Goal: Task Accomplishment & Management: Use online tool/utility

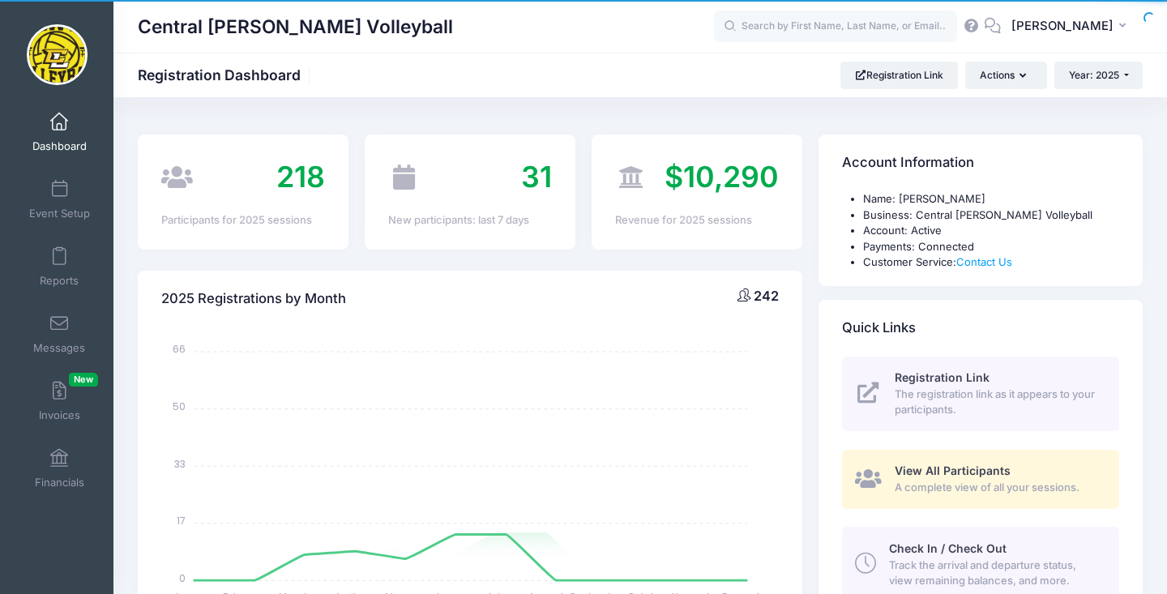
select select
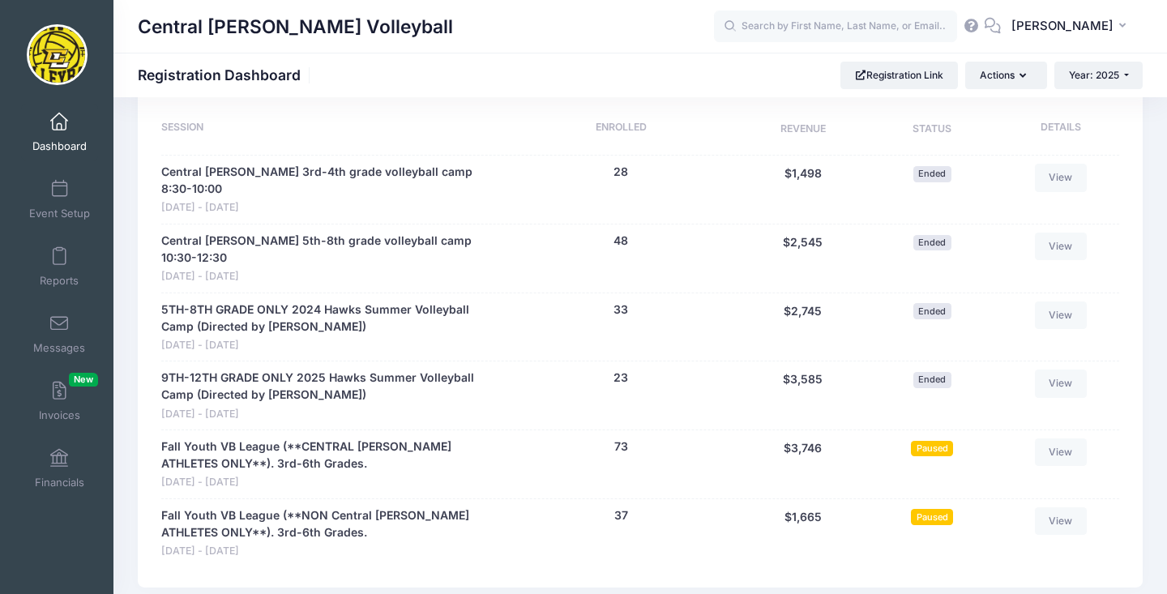
scroll to position [791, 0]
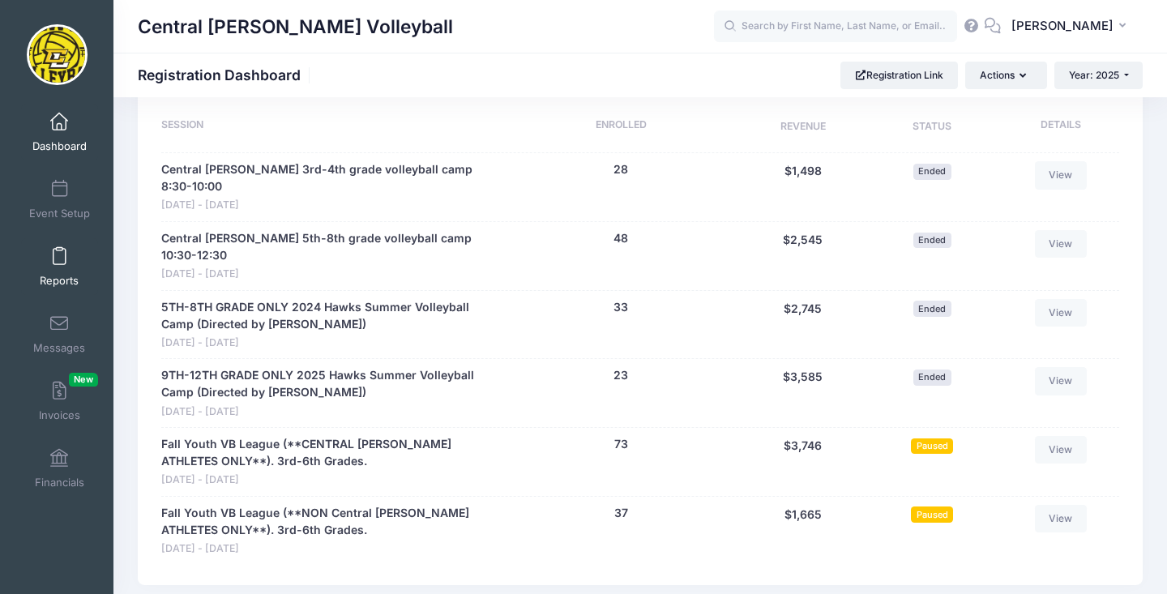
click at [59, 253] on span at bounding box center [59, 257] width 0 height 18
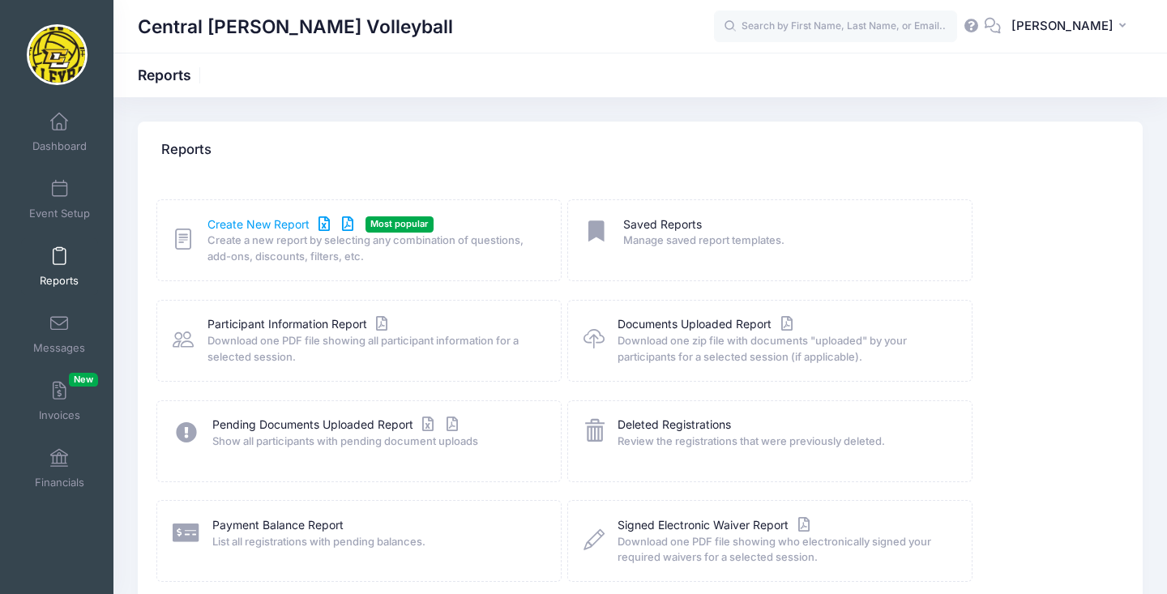
click at [232, 224] on link "Create New Report" at bounding box center [282, 224] width 151 height 17
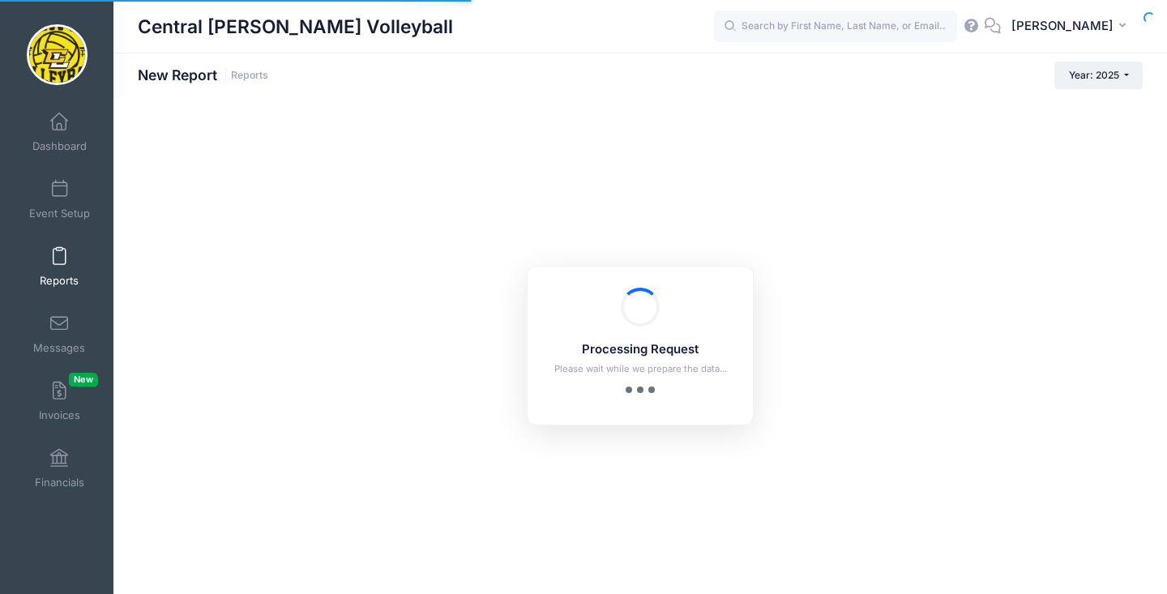
checkbox input "true"
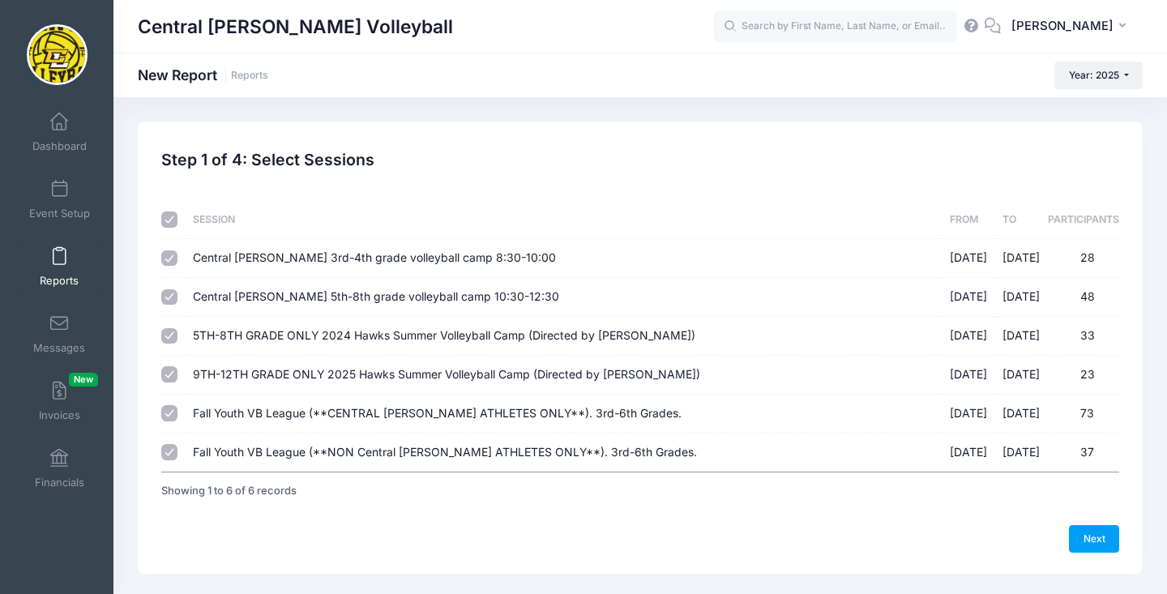
click at [172, 220] on input "checkbox" at bounding box center [169, 220] width 16 height 16
checkbox input "false"
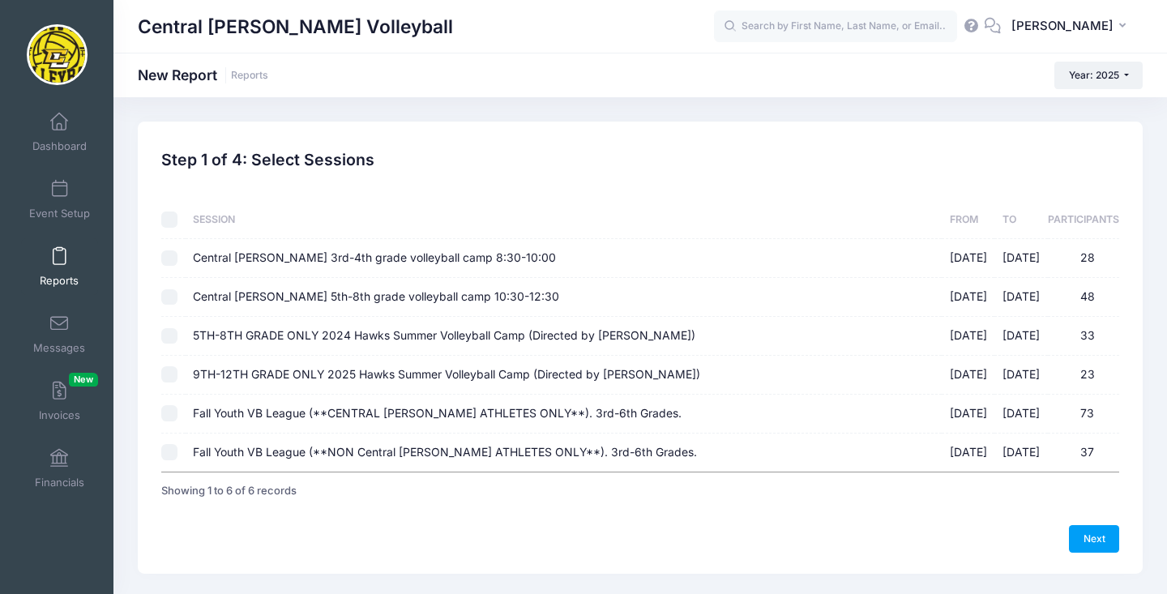
checkbox input "false"
click at [167, 409] on input "Fall Youth VB League (**CENTRAL LEE ATHLETES ONLY**). 3rd-6th Grades. 09/07/202…" at bounding box center [169, 413] width 16 height 16
checkbox input "true"
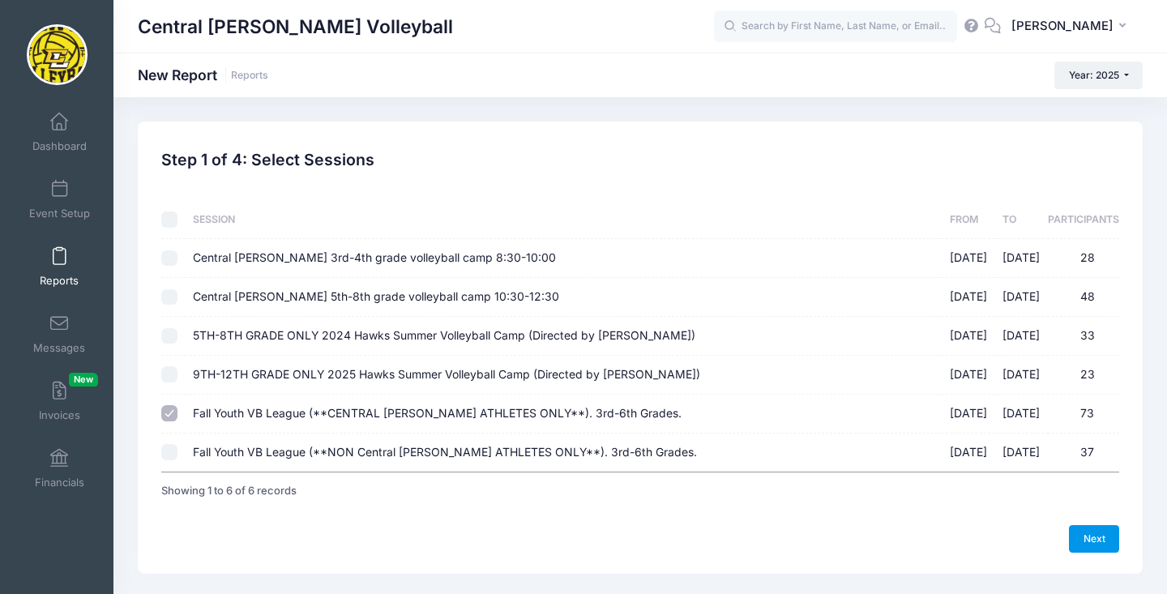
click at [1105, 545] on link "Next" at bounding box center [1094, 539] width 50 height 28
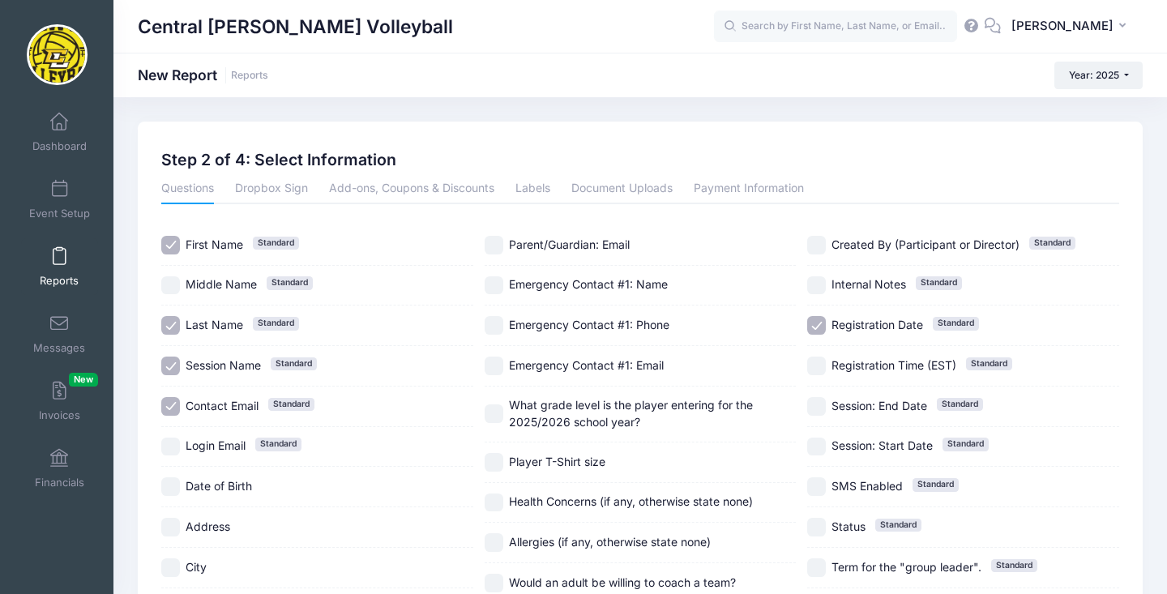
click at [172, 361] on input "Session Name Standard" at bounding box center [170, 366] width 19 height 19
checkbox input "false"
click at [173, 401] on input "Contact Email Standard" at bounding box center [170, 406] width 19 height 19
checkbox input "false"
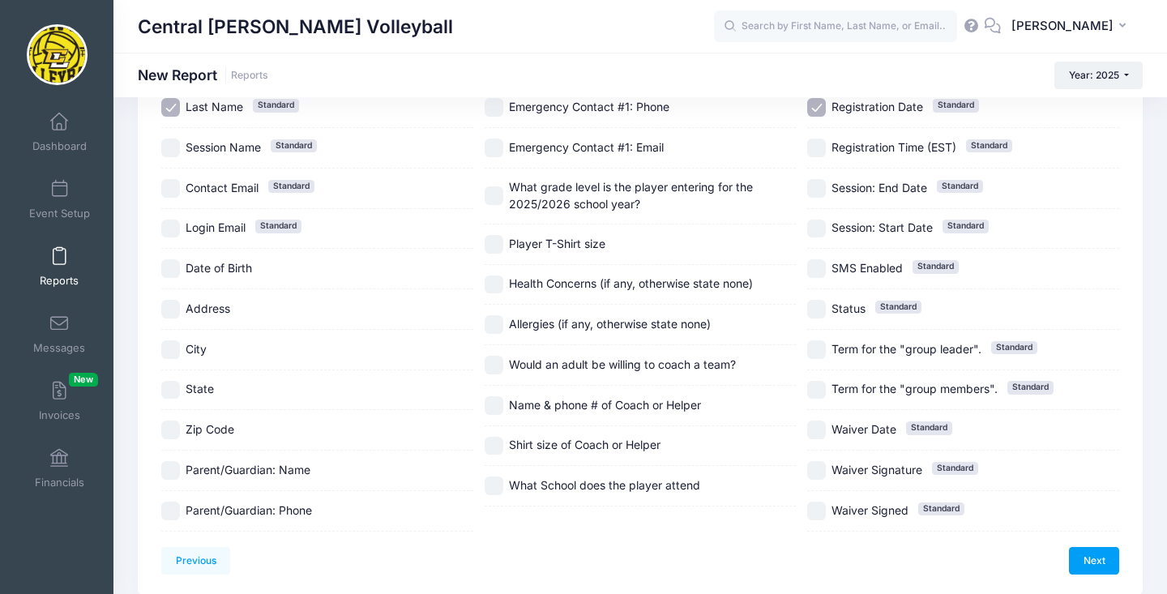
scroll to position [220, 0]
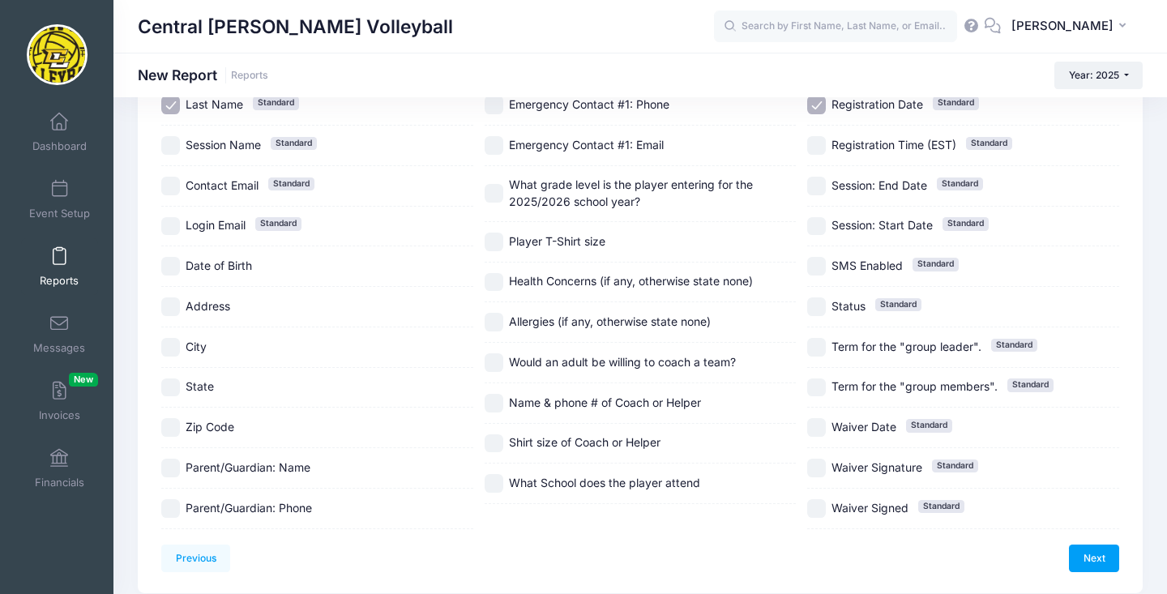
click at [494, 370] on input "Would an adult be willing to coach a team?" at bounding box center [494, 362] width 19 height 19
checkbox input "true"
click at [498, 486] on input "What School does the player attend" at bounding box center [494, 483] width 19 height 19
checkbox input "true"
click at [1089, 545] on link "Next" at bounding box center [1094, 559] width 50 height 28
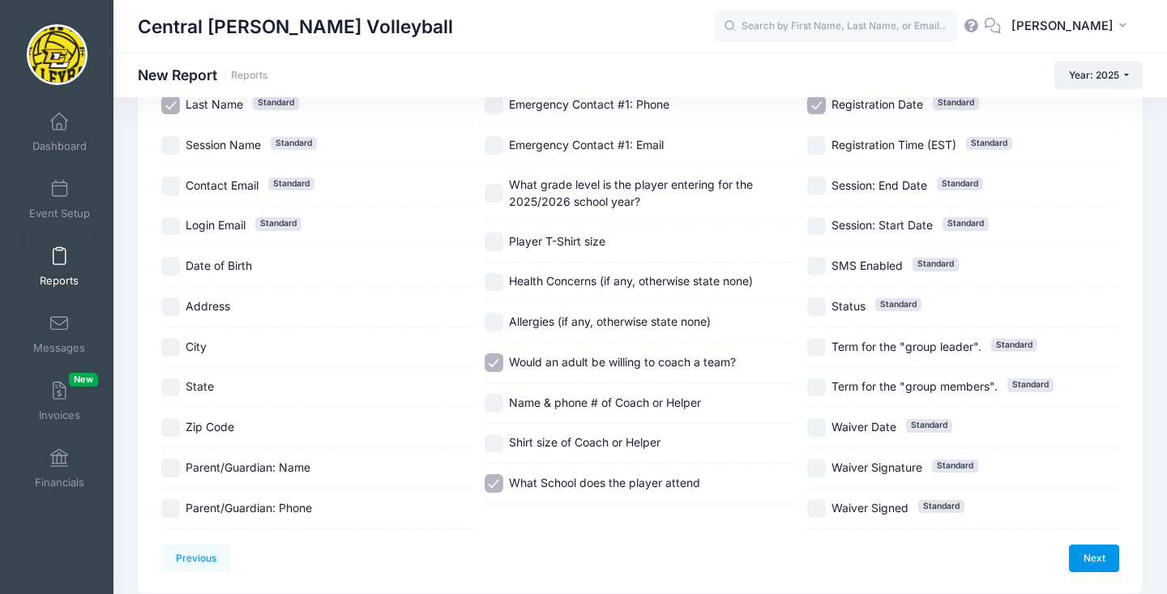
scroll to position [0, 0]
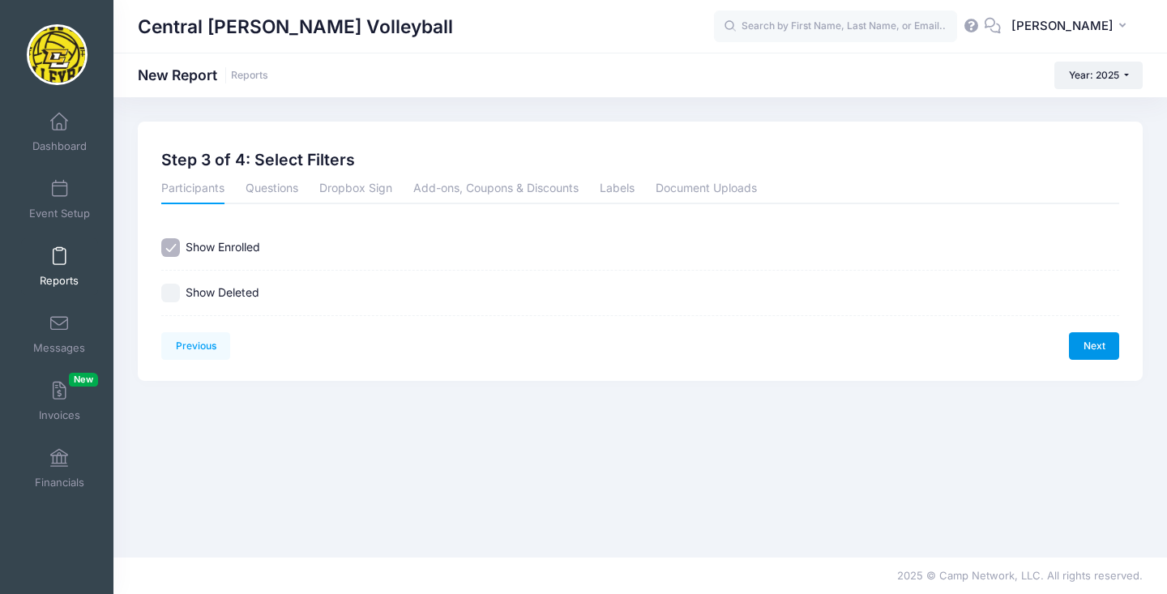
click at [1094, 340] on link "Next" at bounding box center [1094, 346] width 50 height 28
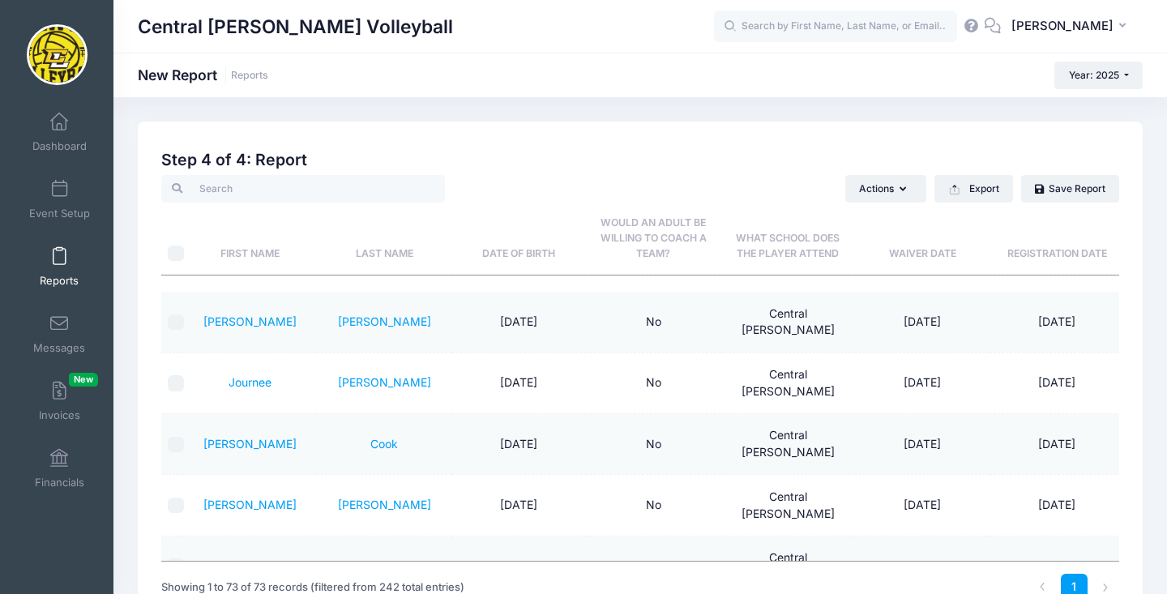
click at [48, 261] on link "Reports" at bounding box center [59, 266] width 77 height 57
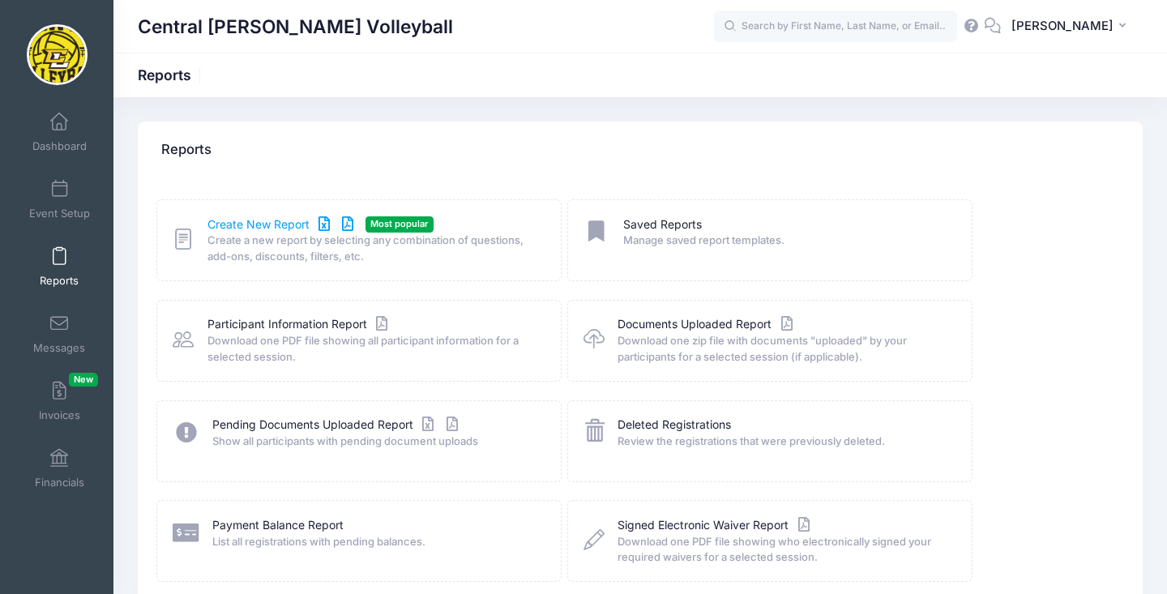
click at [246, 228] on link "Create New Report" at bounding box center [282, 224] width 151 height 17
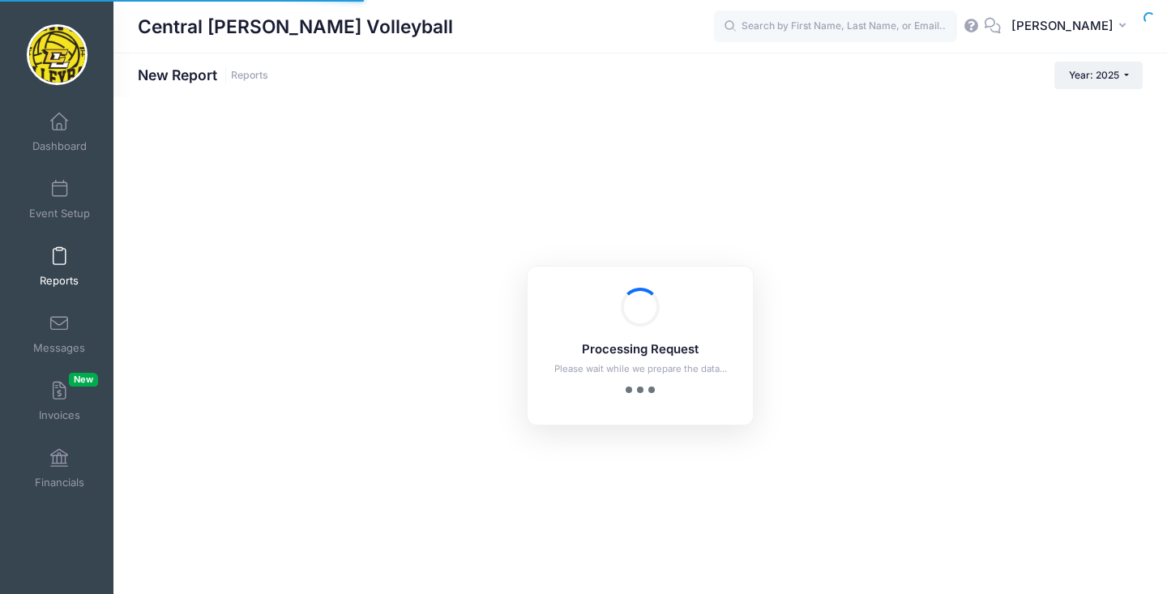
checkbox input "true"
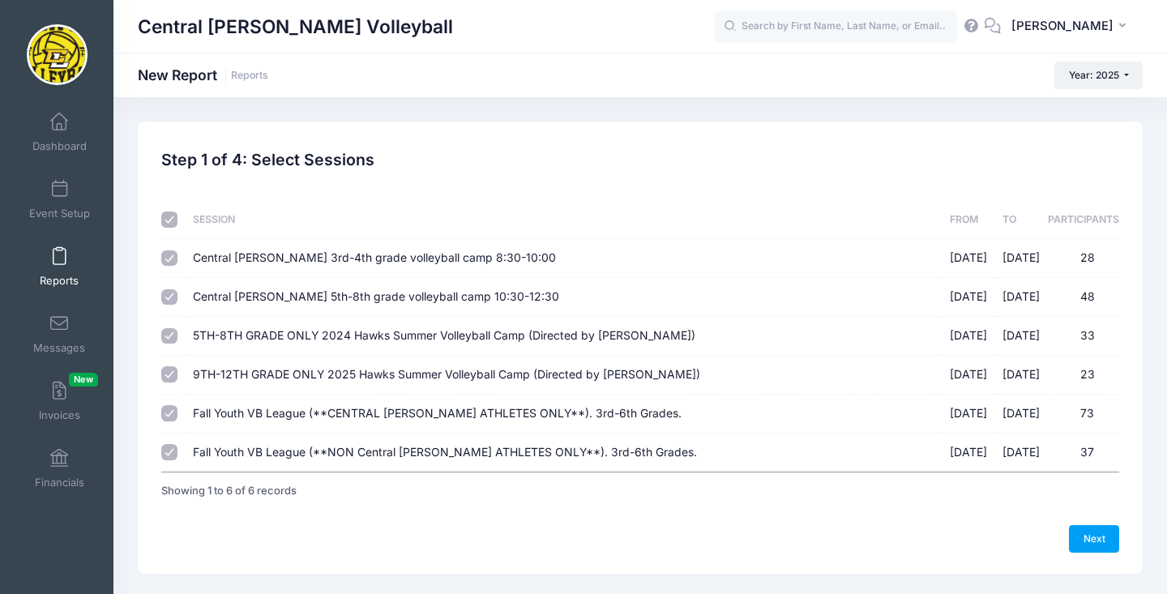
click at [173, 220] on input "checkbox" at bounding box center [169, 220] width 16 height 16
checkbox input "false"
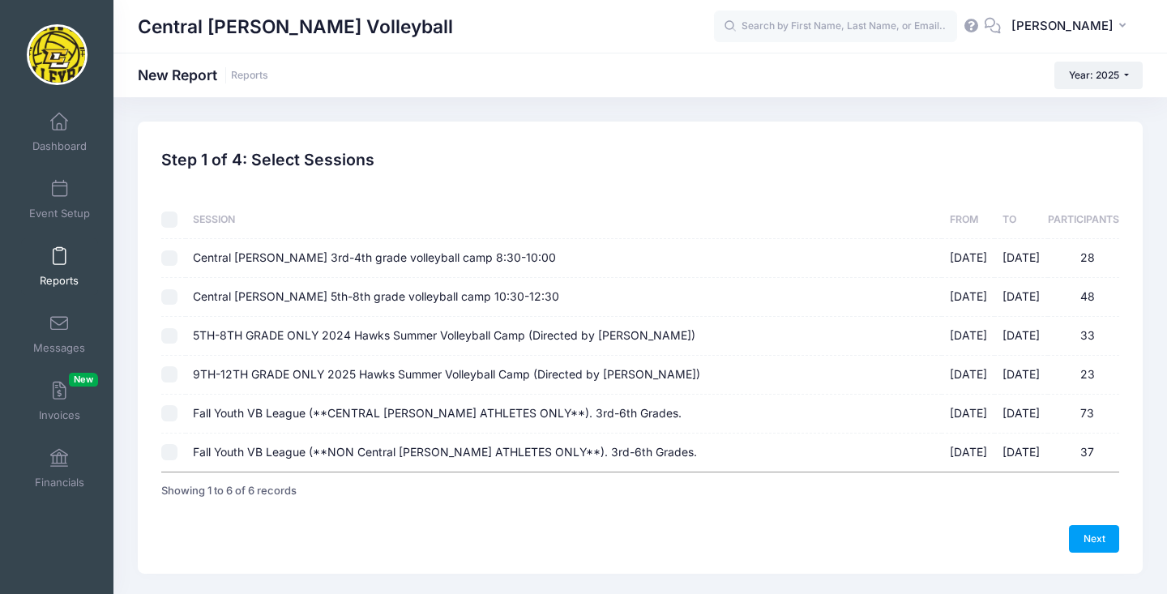
checkbox input "false"
click at [170, 416] on input "Fall Youth VB League (**CENTRAL [PERSON_NAME] ATHLETES ONLY**). 3rd-6th Grades.…" at bounding box center [169, 413] width 16 height 16
checkbox input "true"
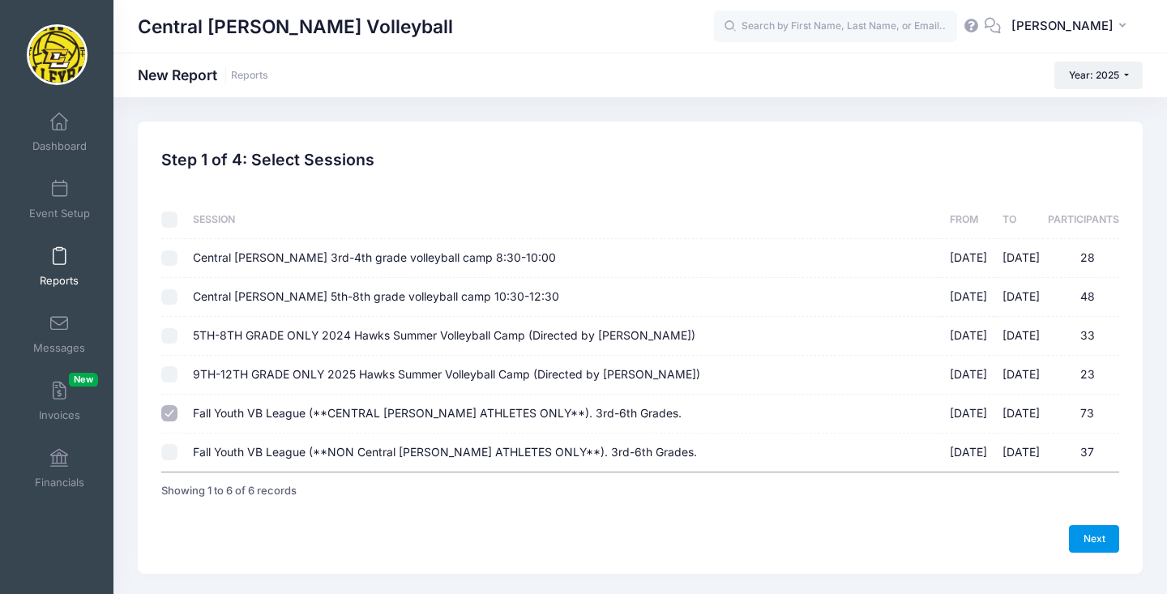
click at [1096, 525] on link "Next" at bounding box center [1094, 539] width 50 height 28
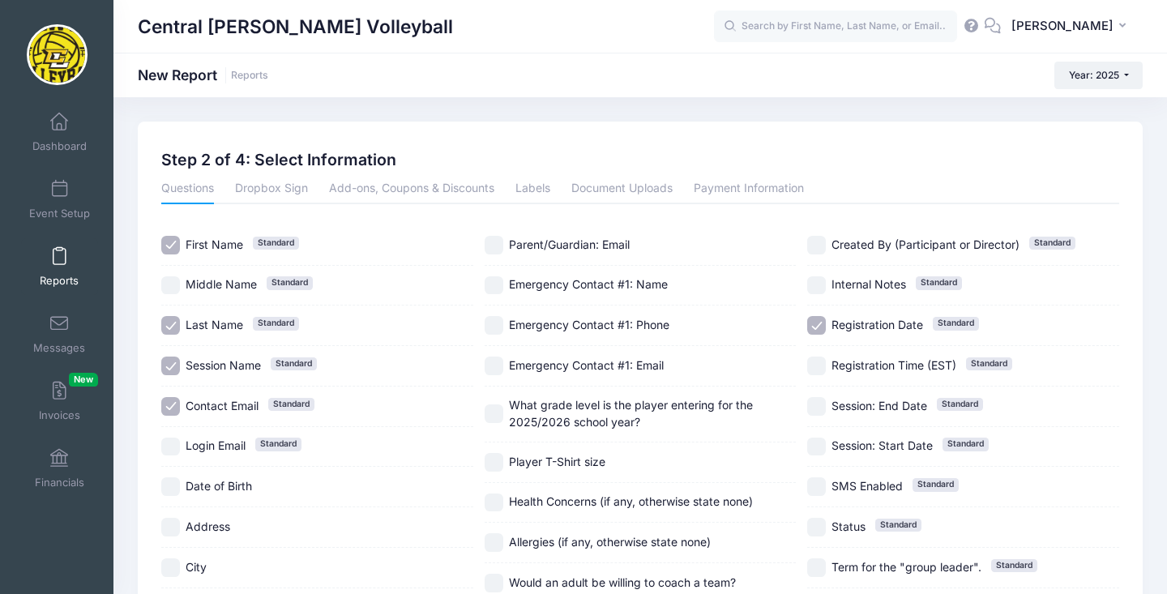
click at [167, 364] on input "Session Name Standard" at bounding box center [170, 366] width 19 height 19
checkbox input "false"
click at [168, 395] on div "Contact Email Standard" at bounding box center [317, 407] width 312 height 41
checkbox input "false"
click at [493, 418] on input "What grade level is the player entering for the 2025/2026 school year?" at bounding box center [494, 413] width 19 height 19
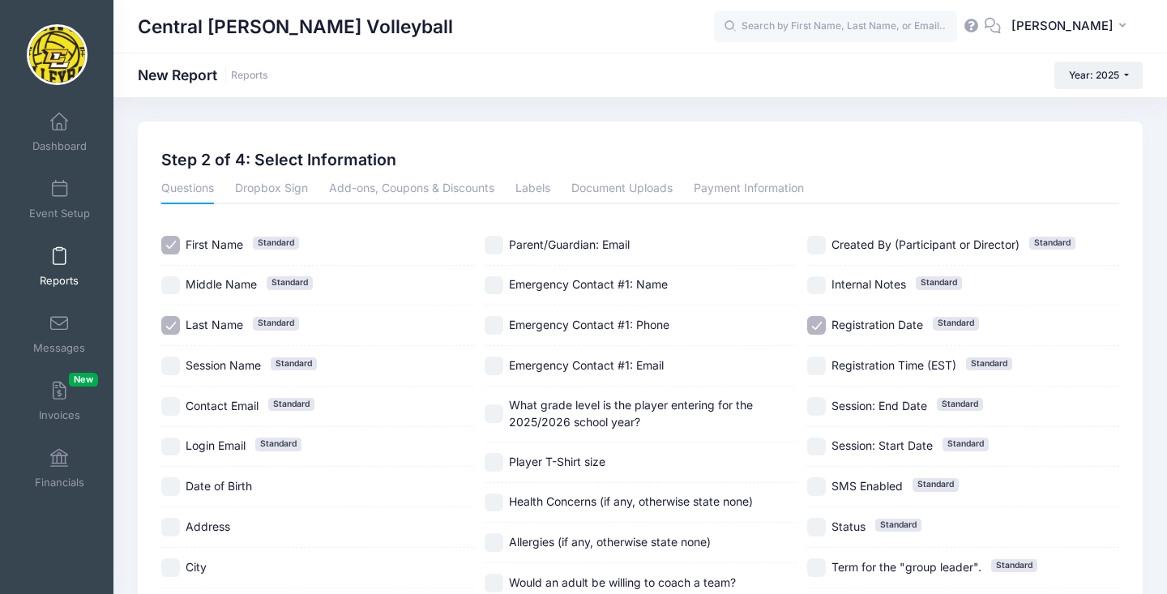
checkbox input "true"
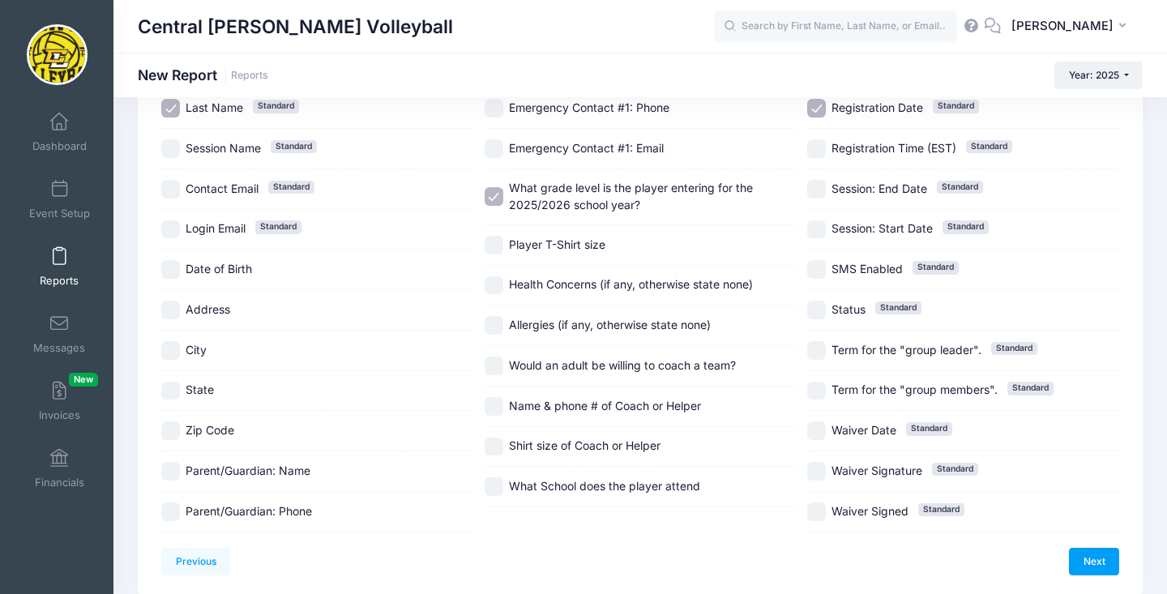
scroll to position [220, 0]
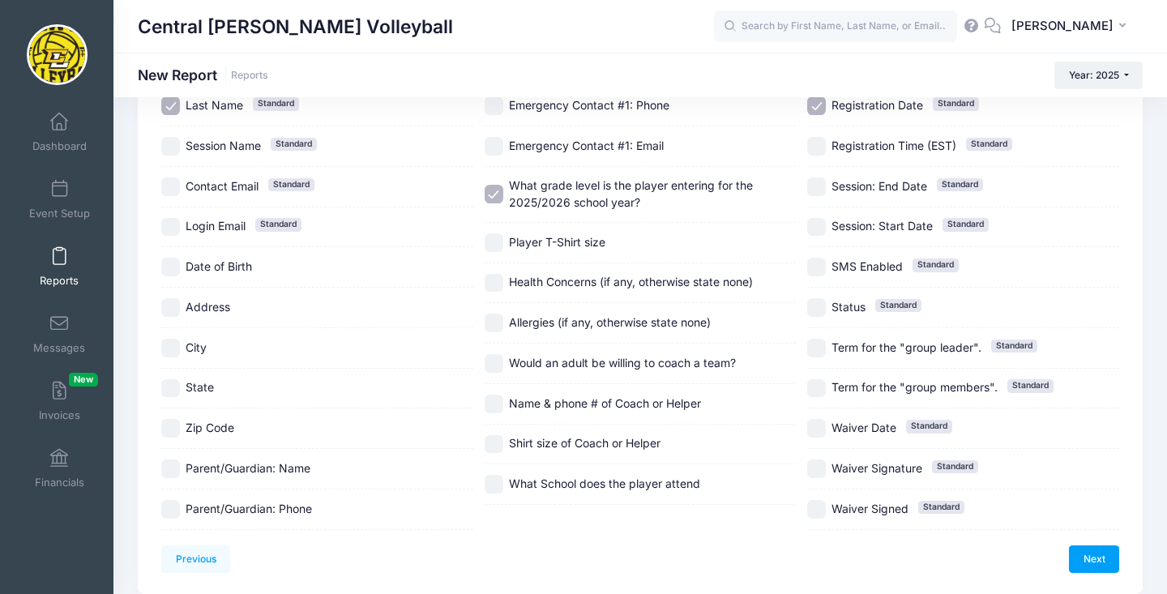
click at [502, 373] on input "Would an adult be willing to coach a team?" at bounding box center [494, 363] width 19 height 19
checkbox input "true"
click at [499, 413] on input "Name & phone # of Coach or Helper" at bounding box center [494, 404] width 19 height 19
checkbox input "true"
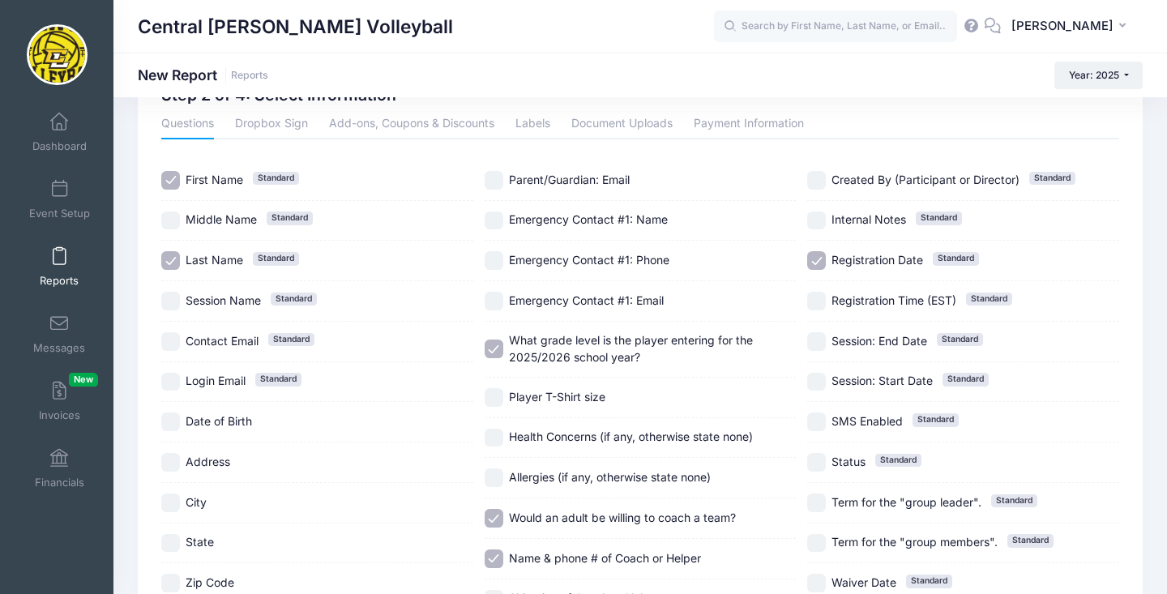
scroll to position [19, 0]
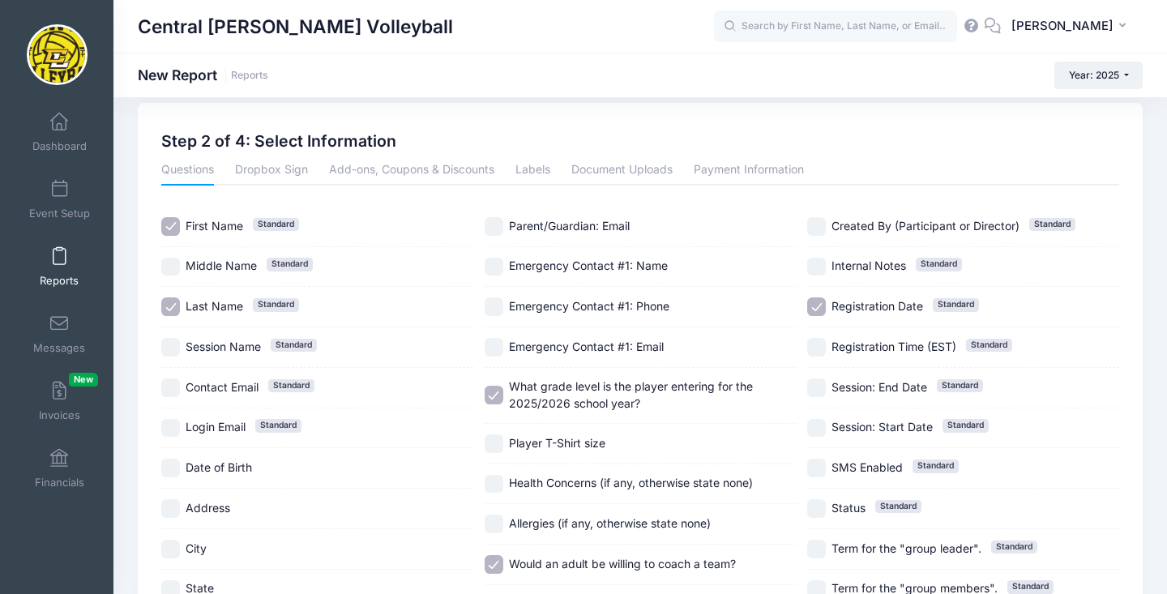
click at [822, 297] on input "Registration Date Standard" at bounding box center [816, 306] width 19 height 19
checkbox input "false"
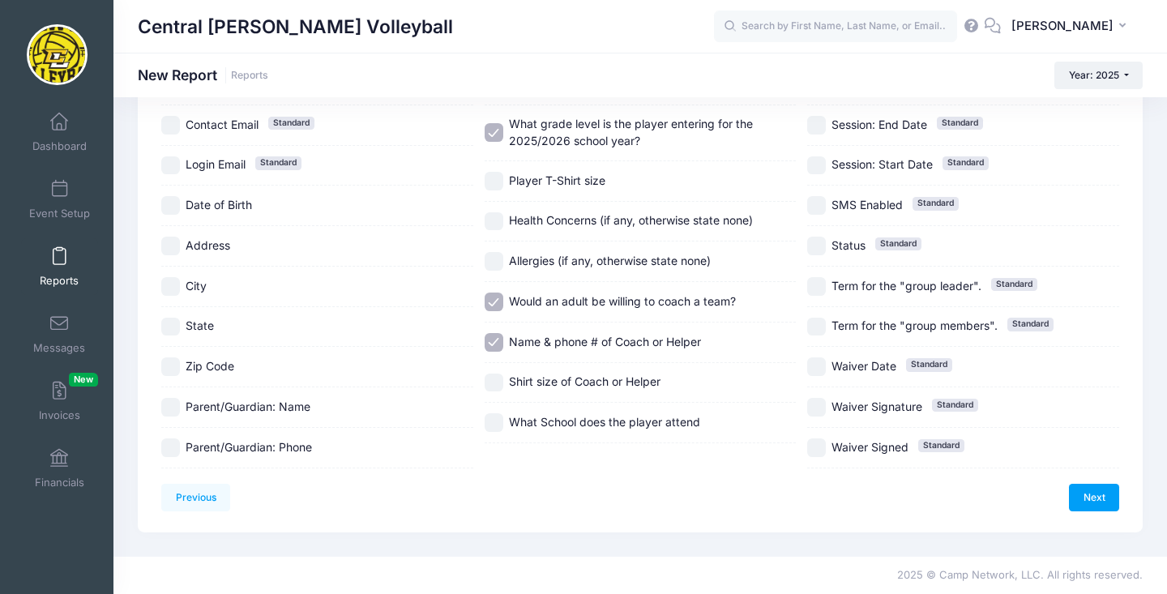
scroll to position [327, 0]
click at [1105, 484] on link "Next" at bounding box center [1094, 498] width 50 height 28
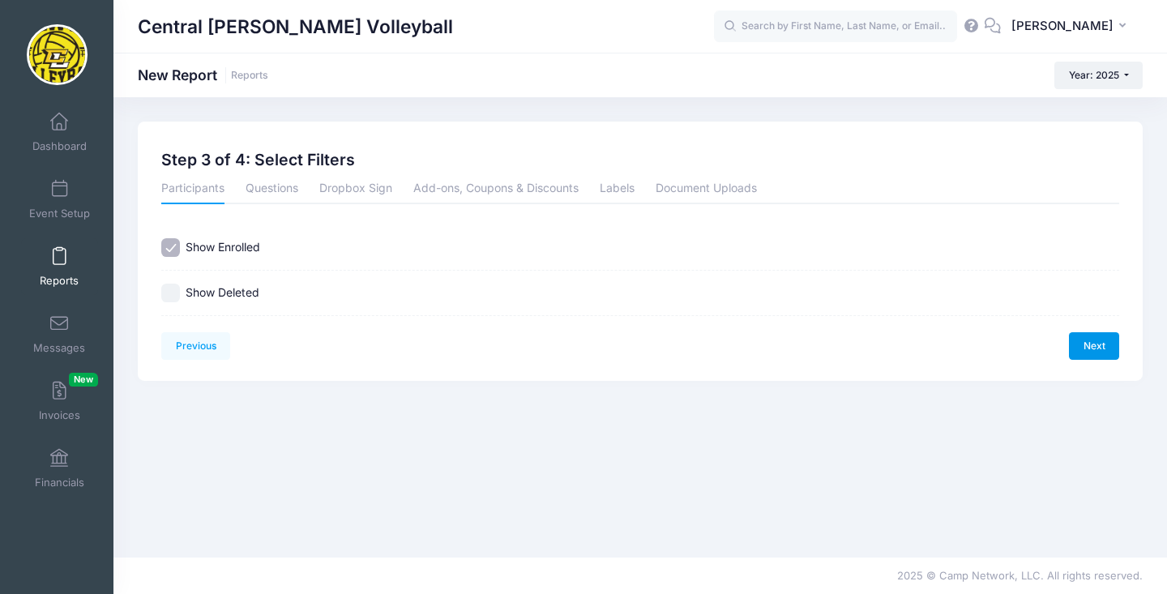
click at [1090, 340] on link "Next" at bounding box center [1094, 346] width 50 height 28
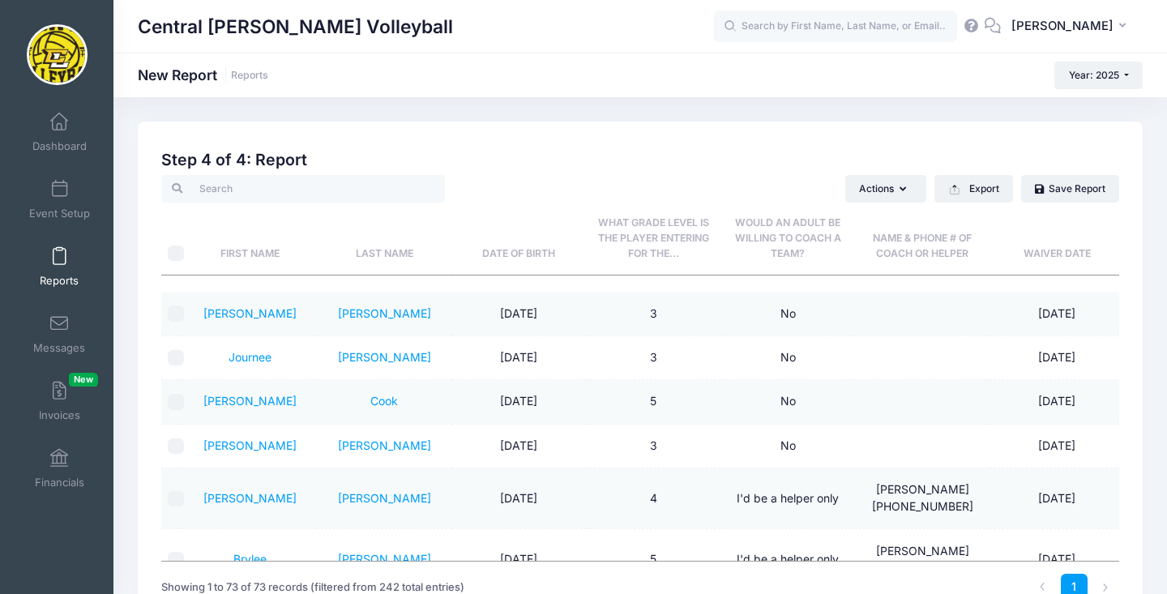
click at [644, 234] on span "What grade level is the player entering for the..." at bounding box center [653, 237] width 111 height 42
